Goal: Information Seeking & Learning: Learn about a topic

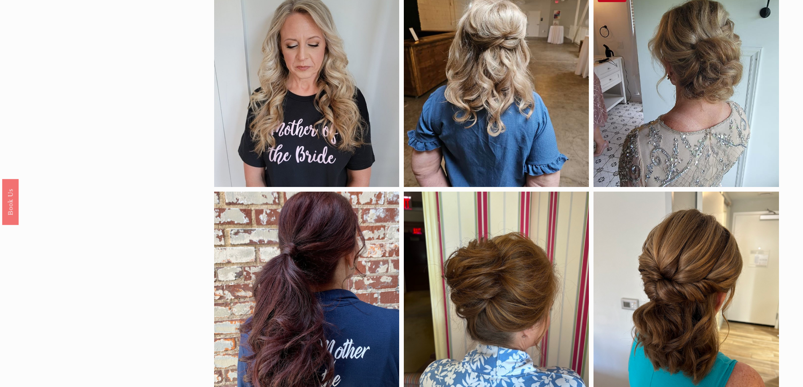
scroll to position [674, 0]
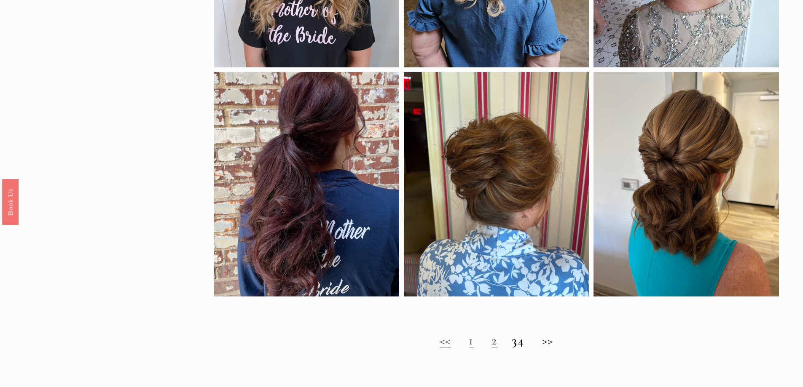
click at [557, 348] on h2 "<< 1 2 3 4 >>" at bounding box center [496, 340] width 565 height 15
click at [482, 348] on h2 "<< 1 2 3 4 >>" at bounding box center [496, 340] width 565 height 15
click at [511, 348] on strong "3" at bounding box center [514, 341] width 6 height 16
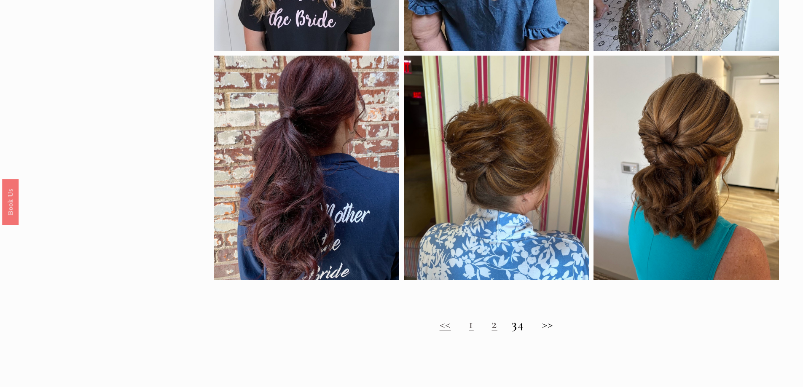
scroll to position [716, 0]
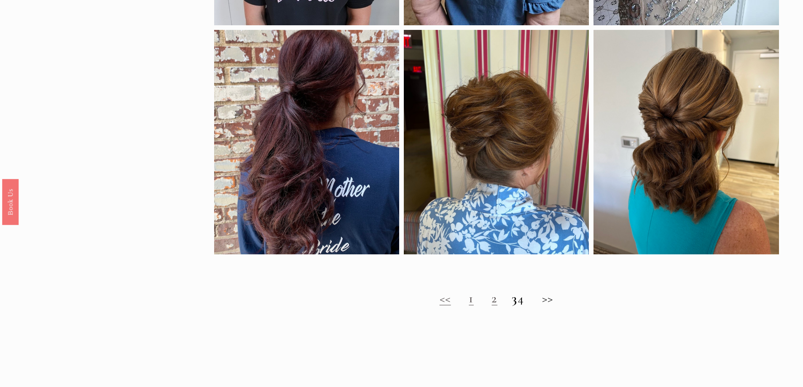
click at [554, 306] on h2 "<< 1 2 3 4 >>" at bounding box center [496, 298] width 565 height 15
click at [554, 305] on h2 "<< 1 2 3 4 >>" at bounding box center [496, 298] width 565 height 15
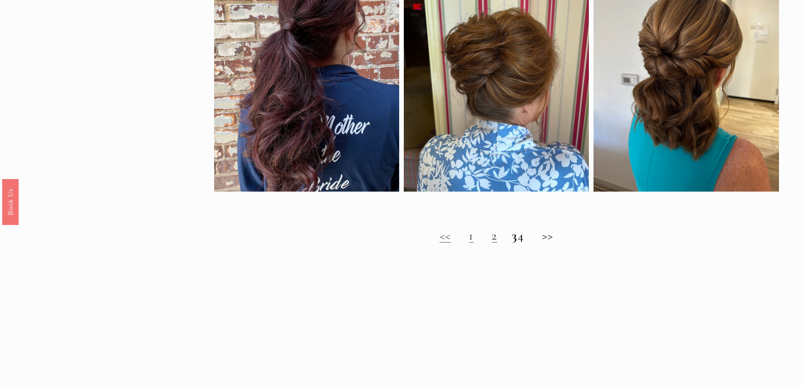
scroll to position [843, 0]
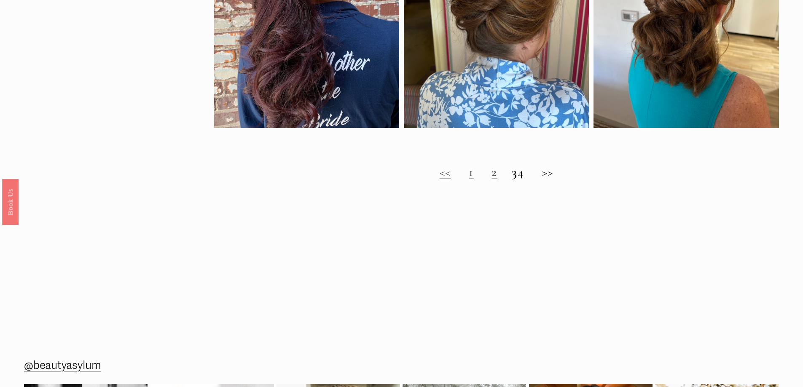
click at [469, 180] on link "1" at bounding box center [471, 172] width 5 height 16
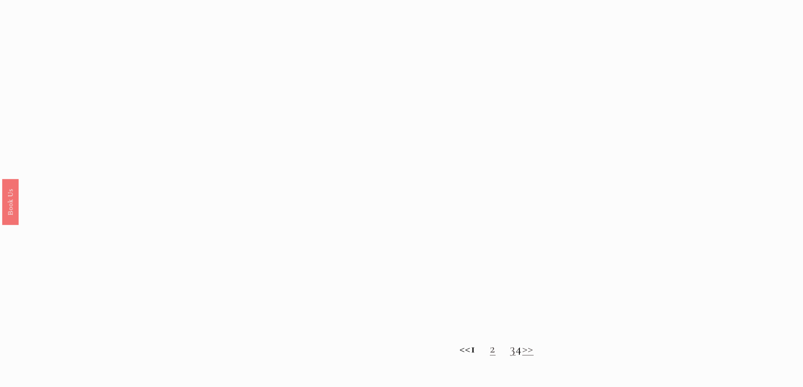
scroll to position [758, 0]
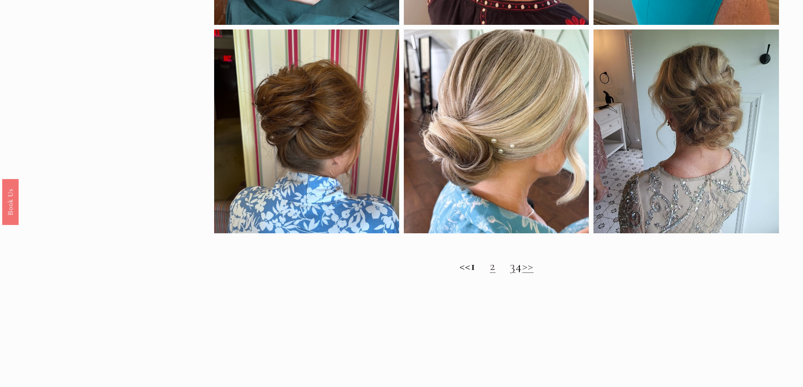
click at [525, 274] on h2 "<< 1 2 3 4 >>" at bounding box center [496, 266] width 565 height 15
click at [488, 273] on h2 "<< 1 2 3 4 >>" at bounding box center [496, 266] width 565 height 15
click at [490, 273] on link "2" at bounding box center [493, 266] width 6 height 16
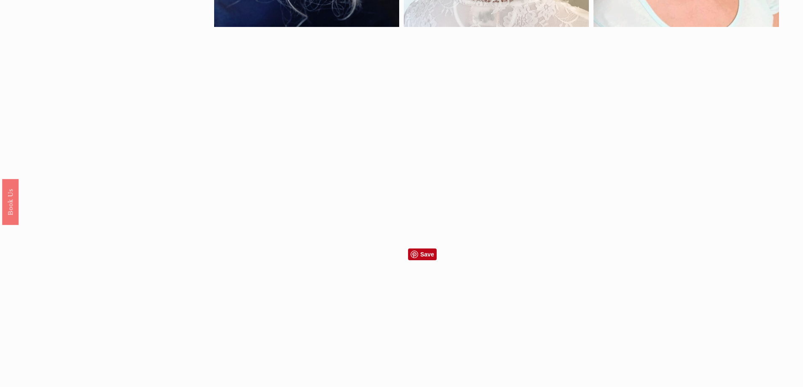
scroll to position [801, 0]
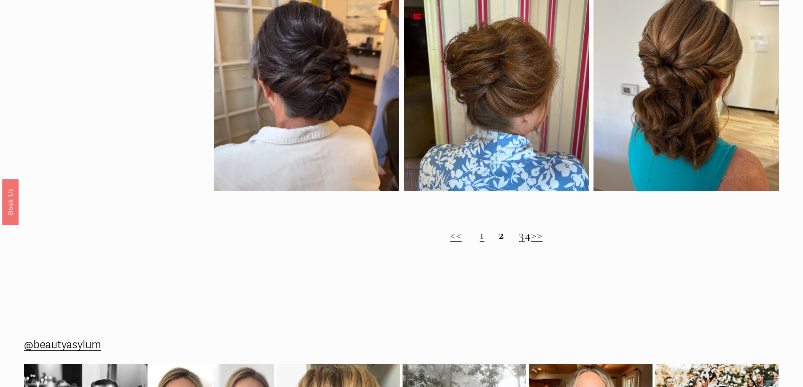
click at [519, 243] on link "3" at bounding box center [522, 235] width 6 height 16
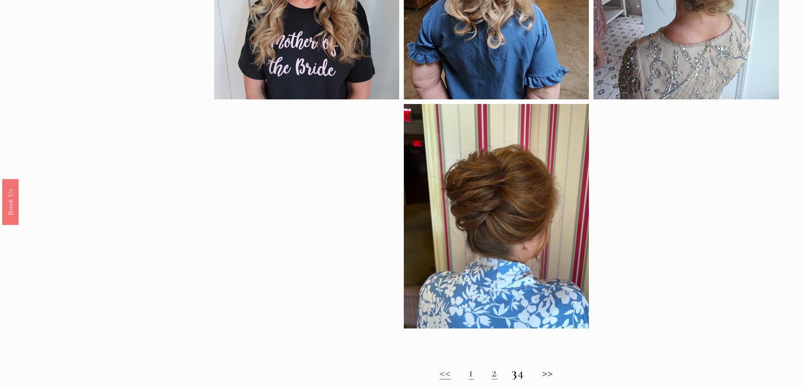
scroll to position [716, 0]
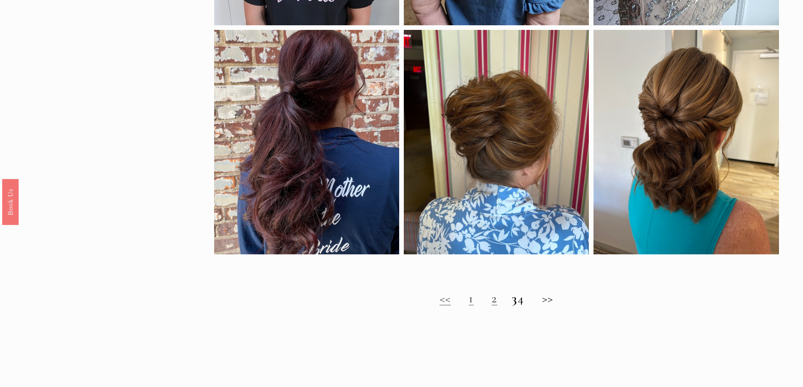
click at [526, 305] on h2 "<< 1 2 3 4 >>" at bounding box center [496, 298] width 565 height 15
click at [550, 303] on h2 "<< 1 2 3 4 >>" at bounding box center [496, 298] width 565 height 15
